Goal: Transaction & Acquisition: Subscribe to service/newsletter

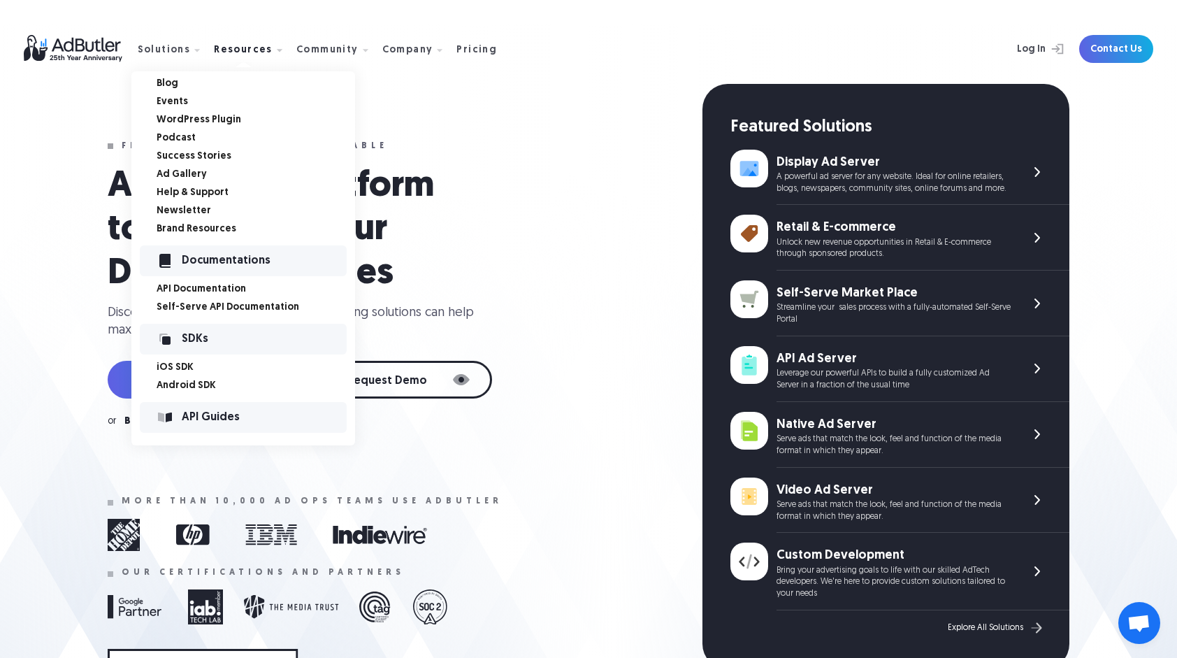
click at [214, 85] on link "Blog" at bounding box center [256, 84] width 199 height 10
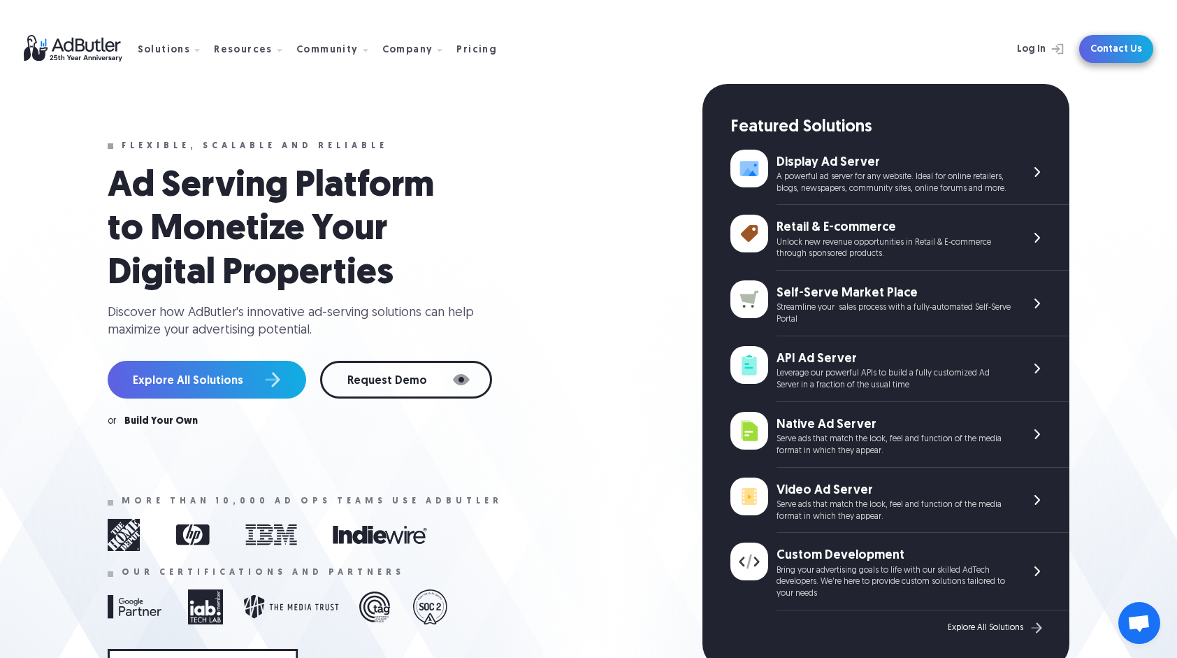
click at [1135, 53] on link "Contact Us" at bounding box center [1117, 49] width 74 height 28
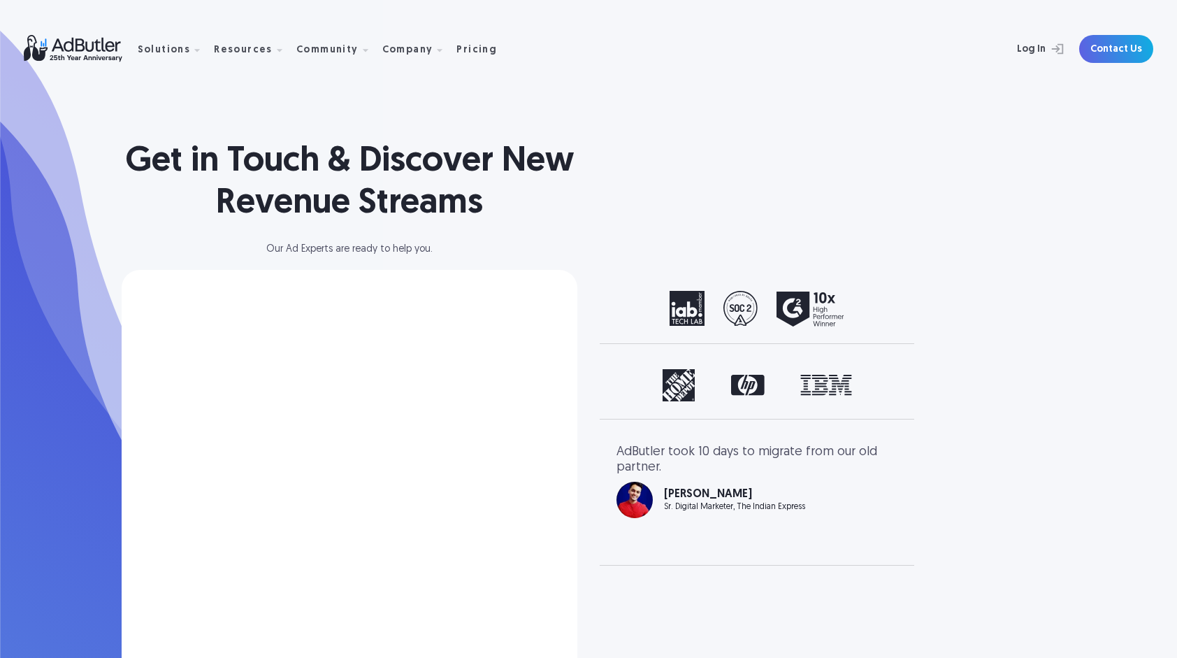
select select "[GEOGRAPHIC_DATA]"
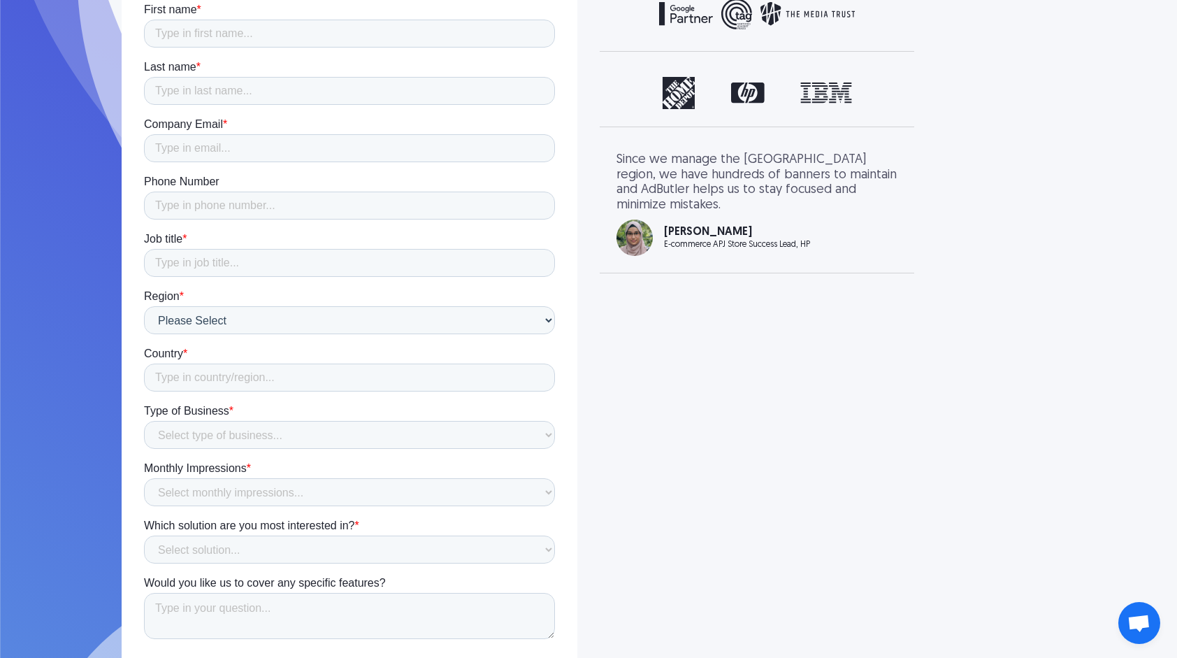
scroll to position [350, 0]
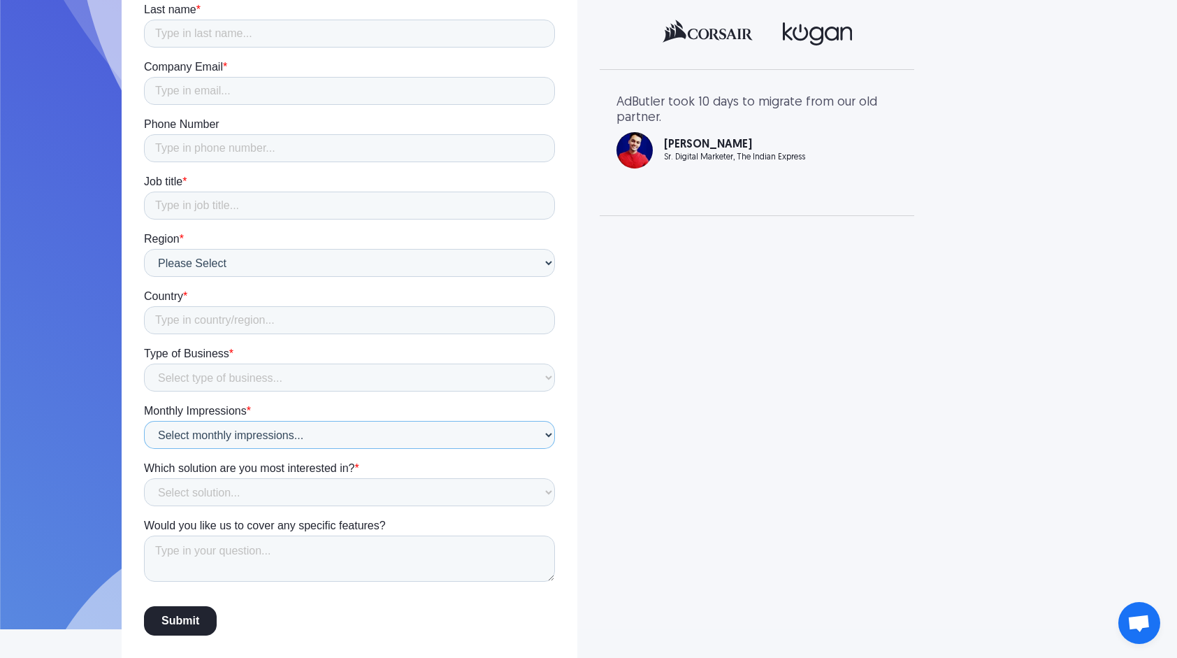
click at [456, 428] on select "Select monthly impressions... Less than 1 million 1 - 10 million 10 - 100 milli…" at bounding box center [349, 435] width 411 height 28
click at [456, 427] on select "Select monthly impressions... Less than 1 million 1 - 10 million 10 - 100 milli…" at bounding box center [349, 435] width 411 height 28
click at [629, 404] on div "Get in Touch & Discover New Revenue Streams Our Ad Experts are ready to help yo…" at bounding box center [588, 173] width 1007 height 1047
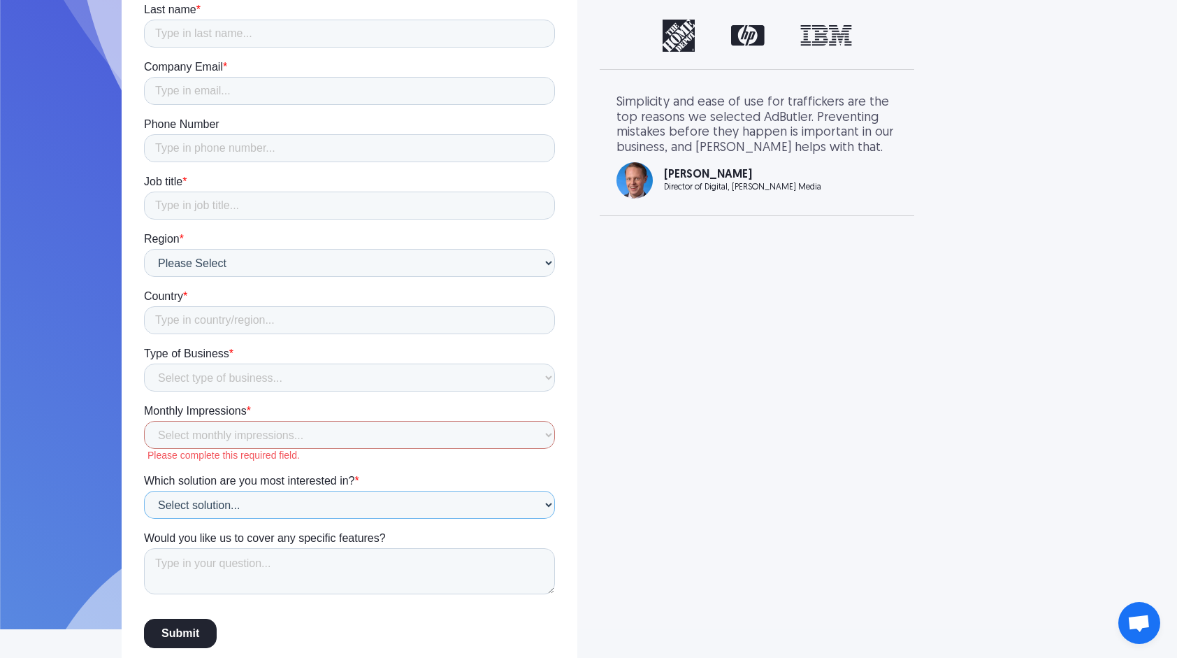
click at [427, 499] on select "Select solution... Display Ad Server Supply-Side Programmatic Video Ad Server M…" at bounding box center [349, 505] width 411 height 28
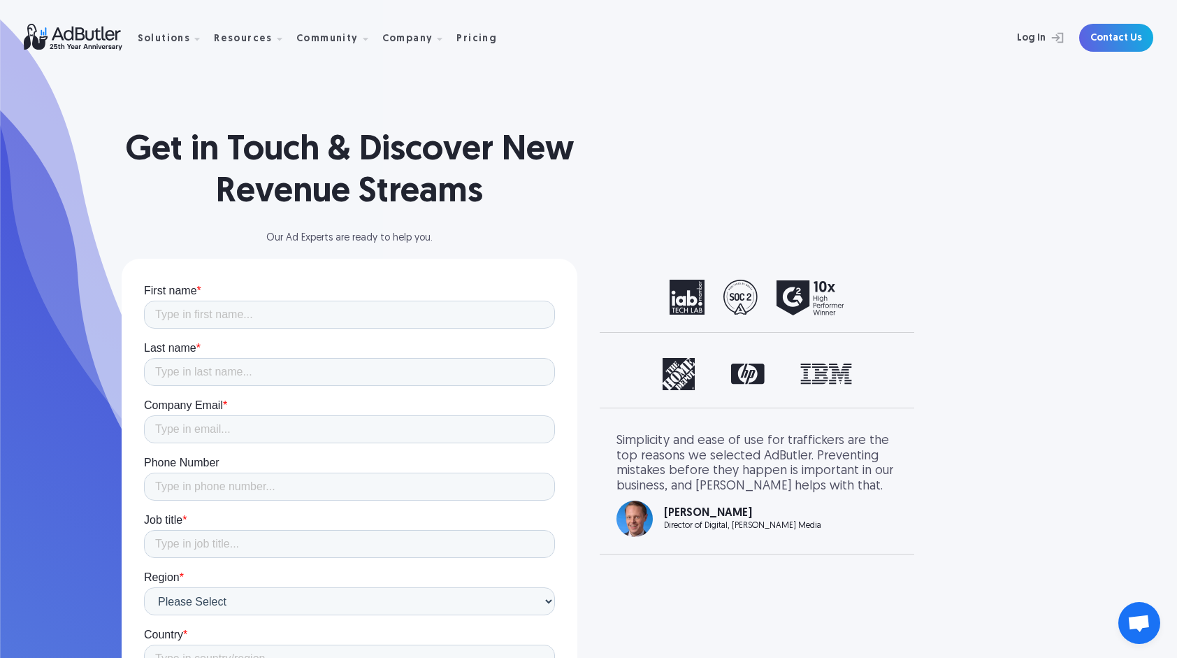
scroll to position [0, 0]
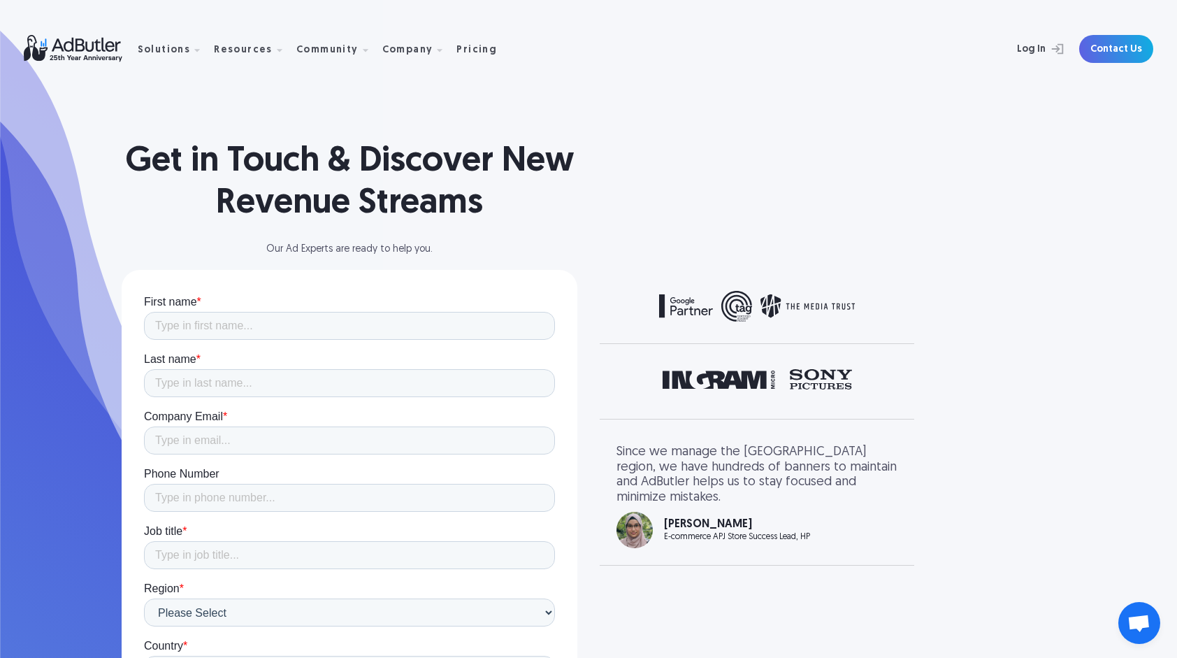
click at [87, 41] on img at bounding box center [81, 48] width 114 height 27
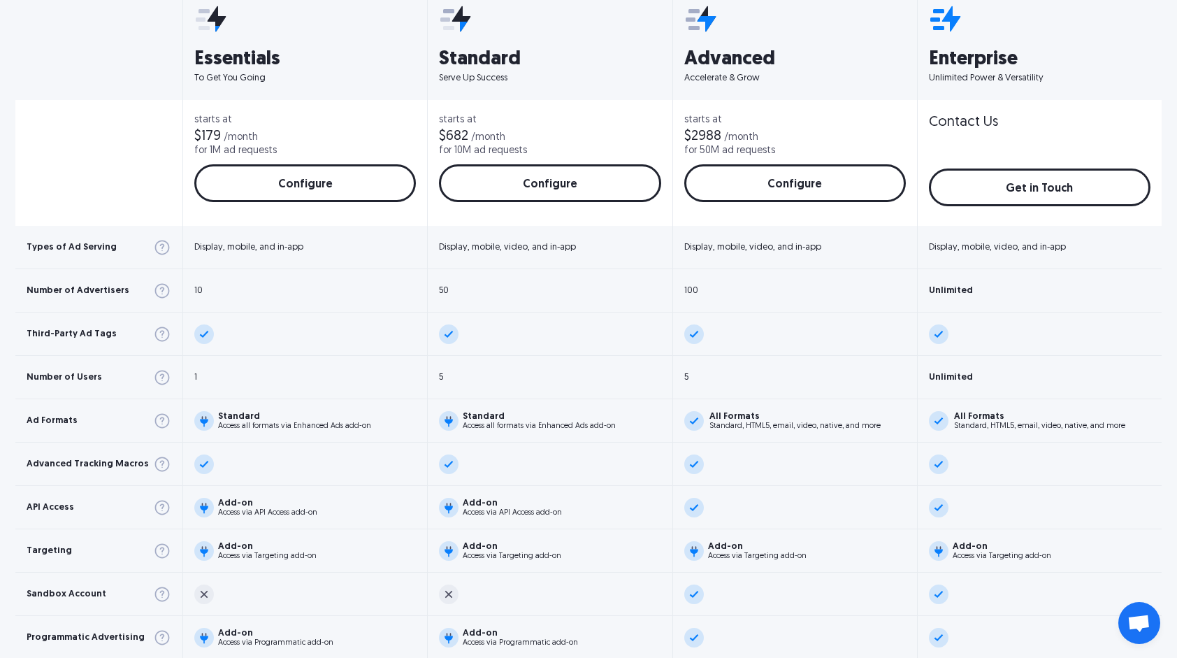
scroll to position [629, 0]
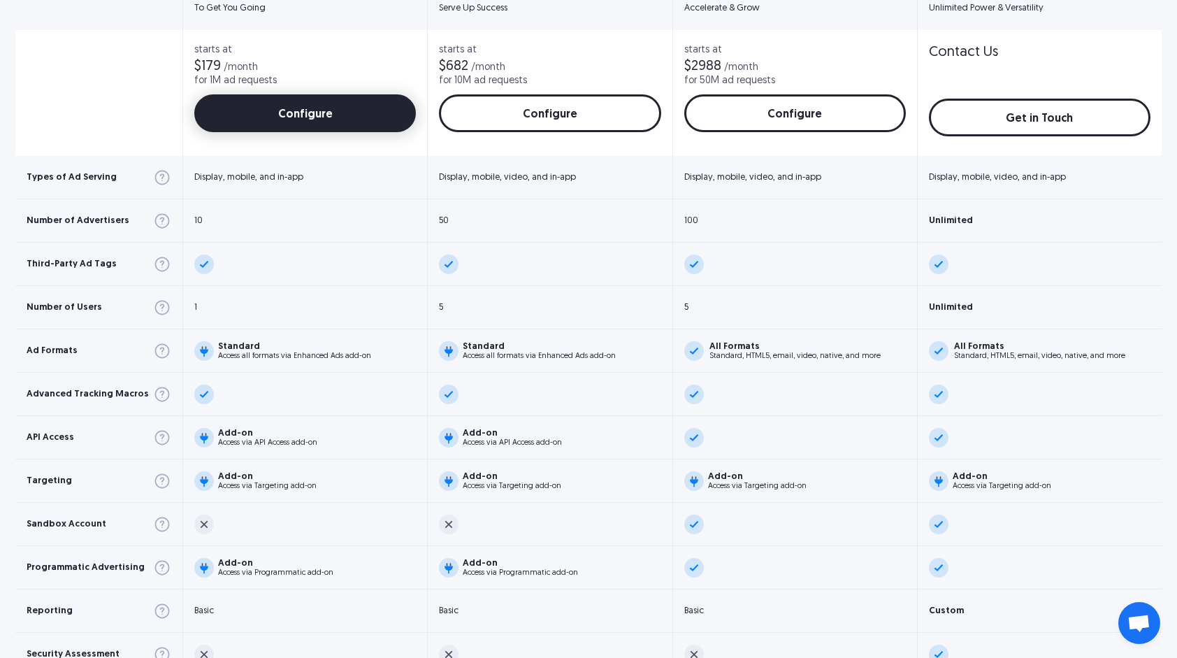
click at [327, 110] on link "Configure" at bounding box center [305, 113] width 222 height 38
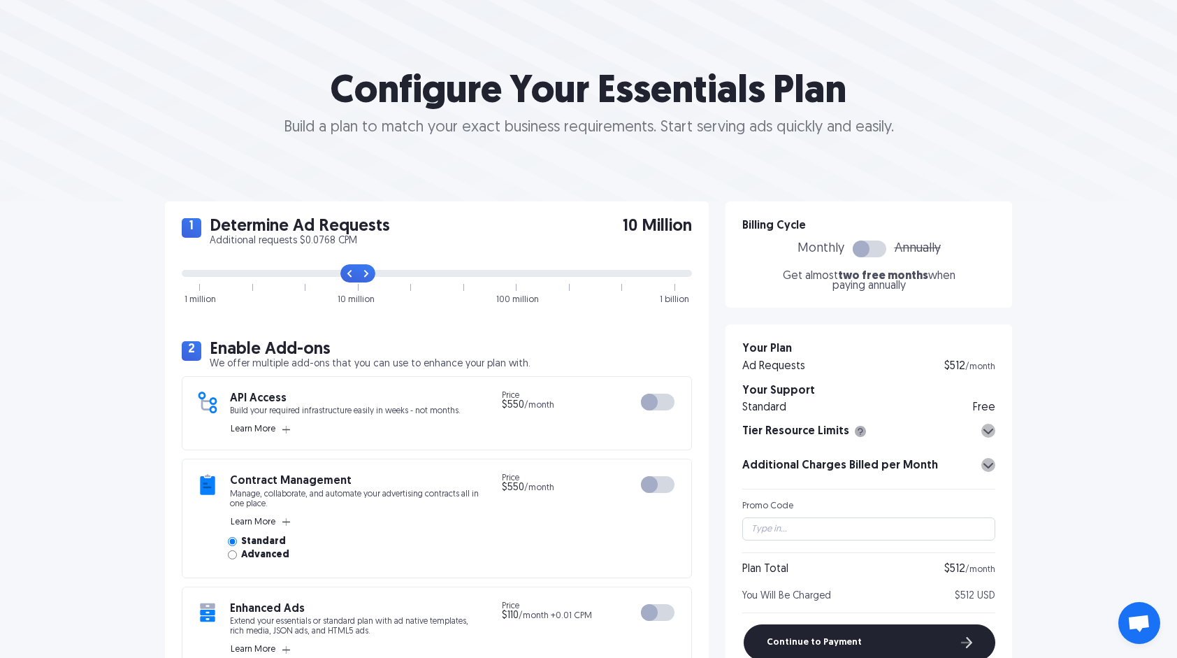
scroll to position [140, 0]
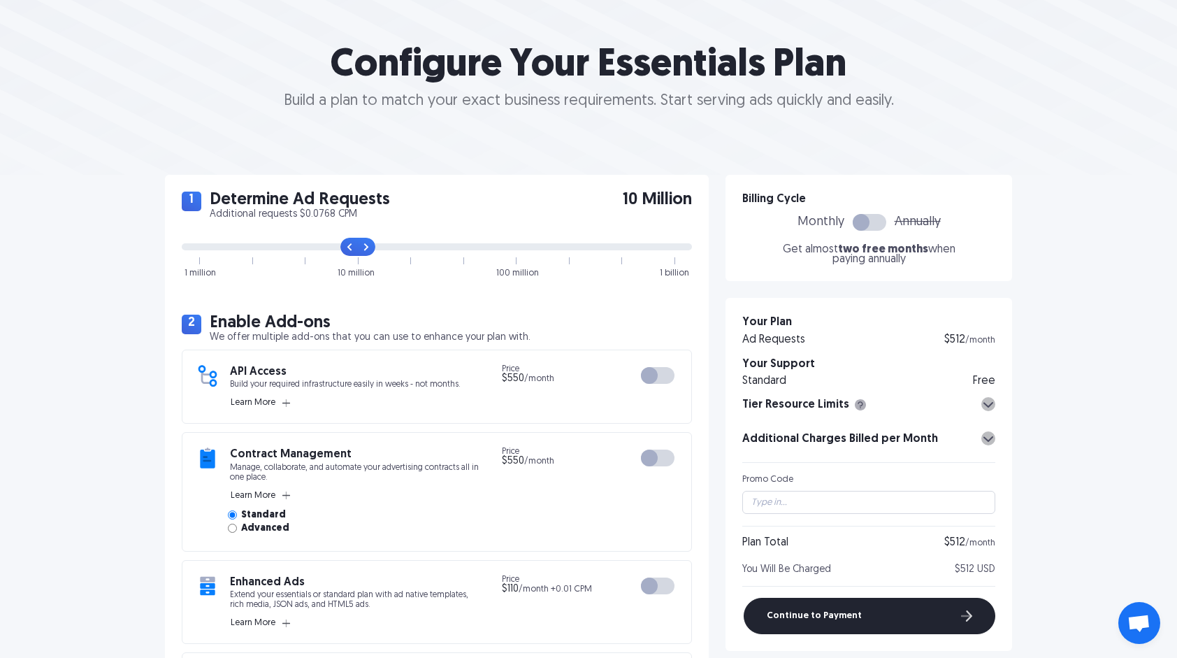
drag, startPoint x: 357, startPoint y: 241, endPoint x: 370, endPoint y: 244, distance: 13.7
click at [370, 244] on input "range" at bounding box center [437, 246] width 510 height 7
drag, startPoint x: 370, startPoint y: 243, endPoint x: 657, endPoint y: 263, distance: 288.0
type input "9"
click at [657, 250] on input "range" at bounding box center [437, 246] width 510 height 7
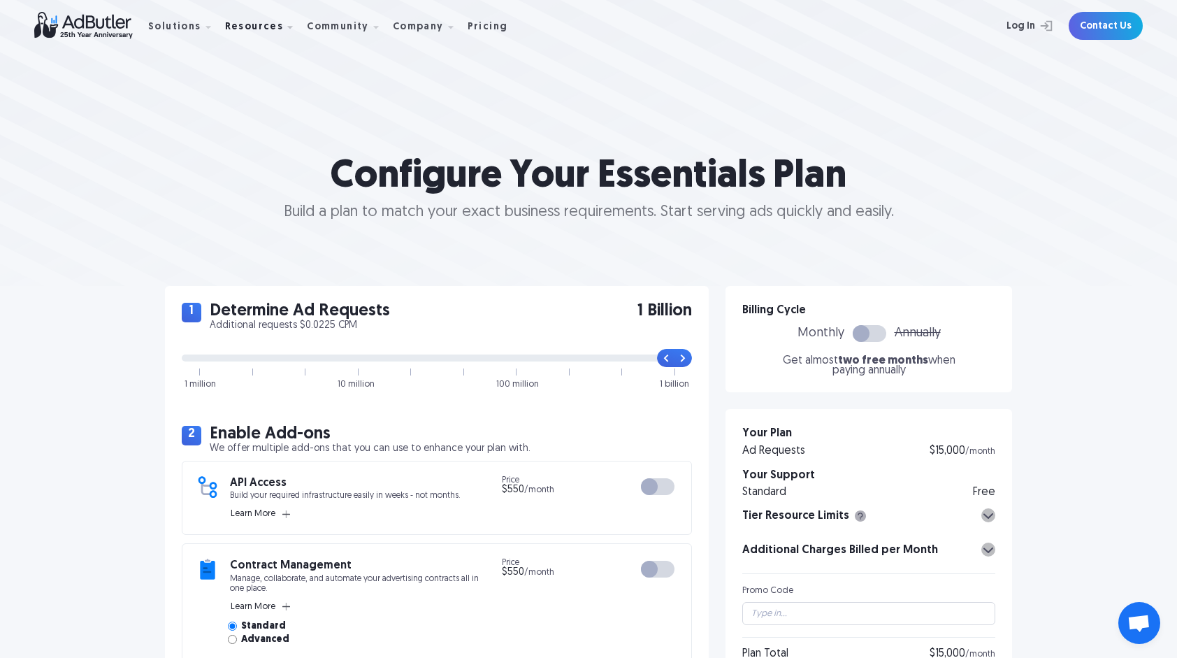
scroll to position [0, 0]
